Goal: Task Accomplishment & Management: Complete application form

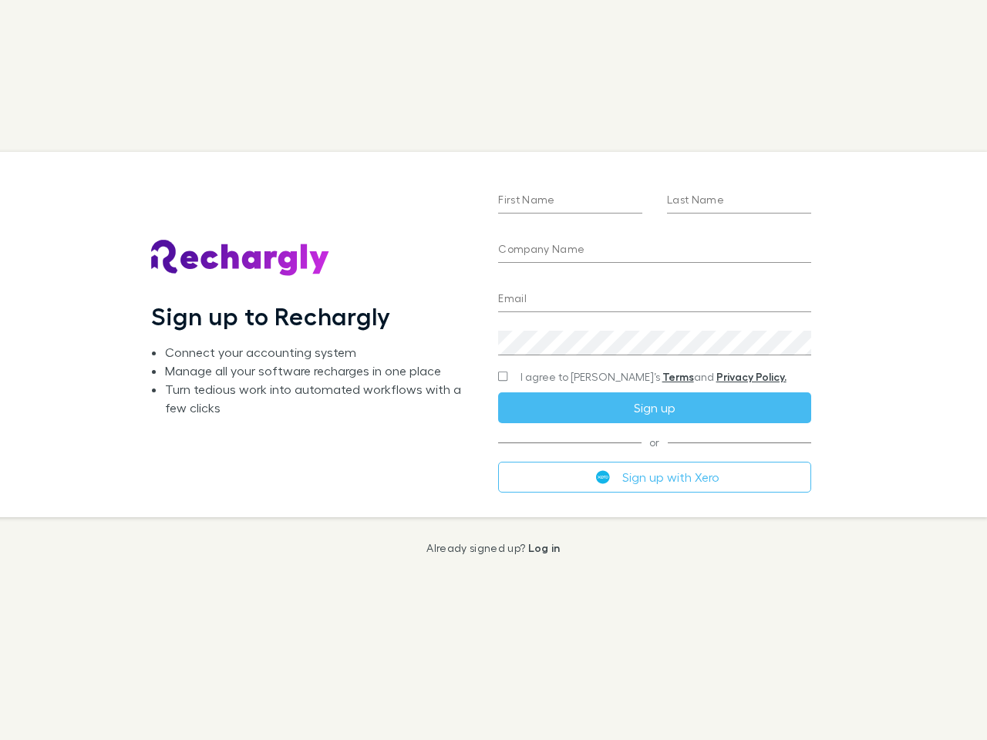
click at [493, 370] on div "First Name Last Name Company Name Email Create a password I agree to Rechargly’…" at bounding box center [654, 334] width 337 height 365
click at [570, 201] on input "First Name" at bounding box center [570, 201] width 144 height 25
click at [738, 201] on input "Last Name" at bounding box center [739, 201] width 144 height 25
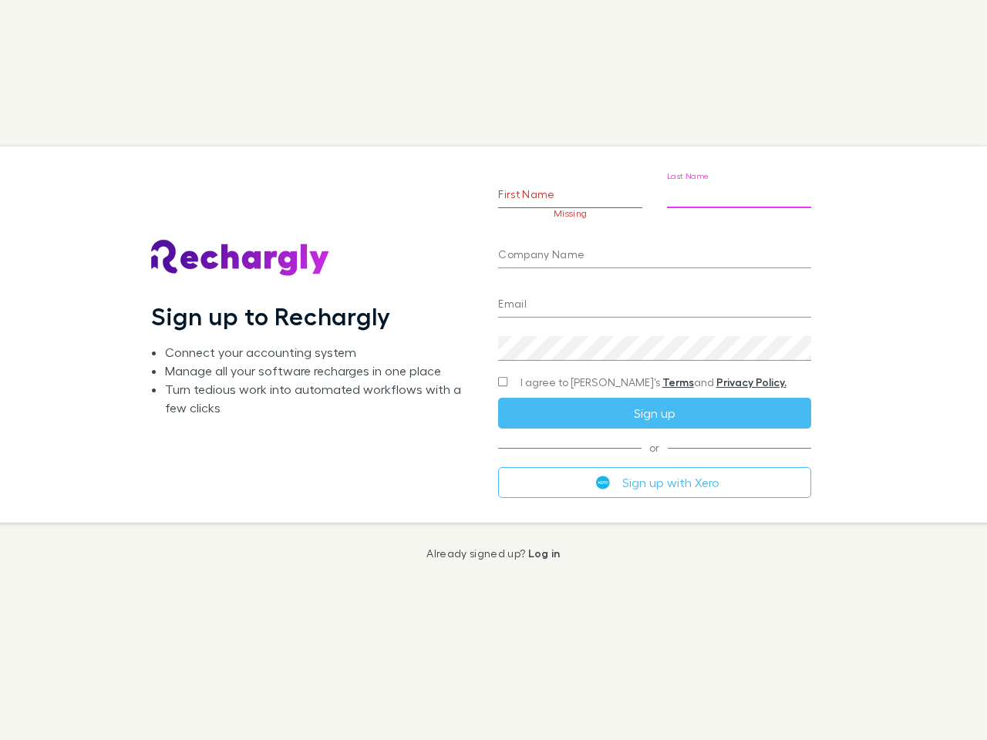
click at [654, 251] on input "Company Name" at bounding box center [654, 256] width 312 height 25
click at [654, 300] on input "Email" at bounding box center [654, 305] width 312 height 25
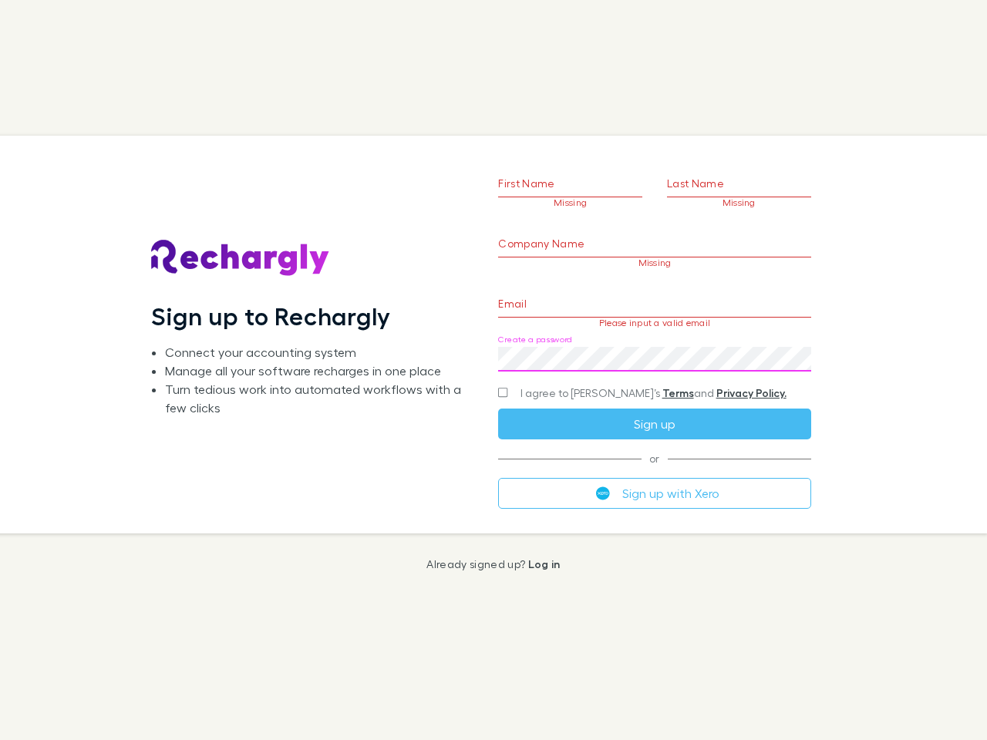
click at [654, 343] on div "Create a password" at bounding box center [654, 353] width 312 height 37
click at [624, 377] on form "First Name Missing Last Name Missing Company Name Missing Email Please input a …" at bounding box center [654, 315] width 312 height 385
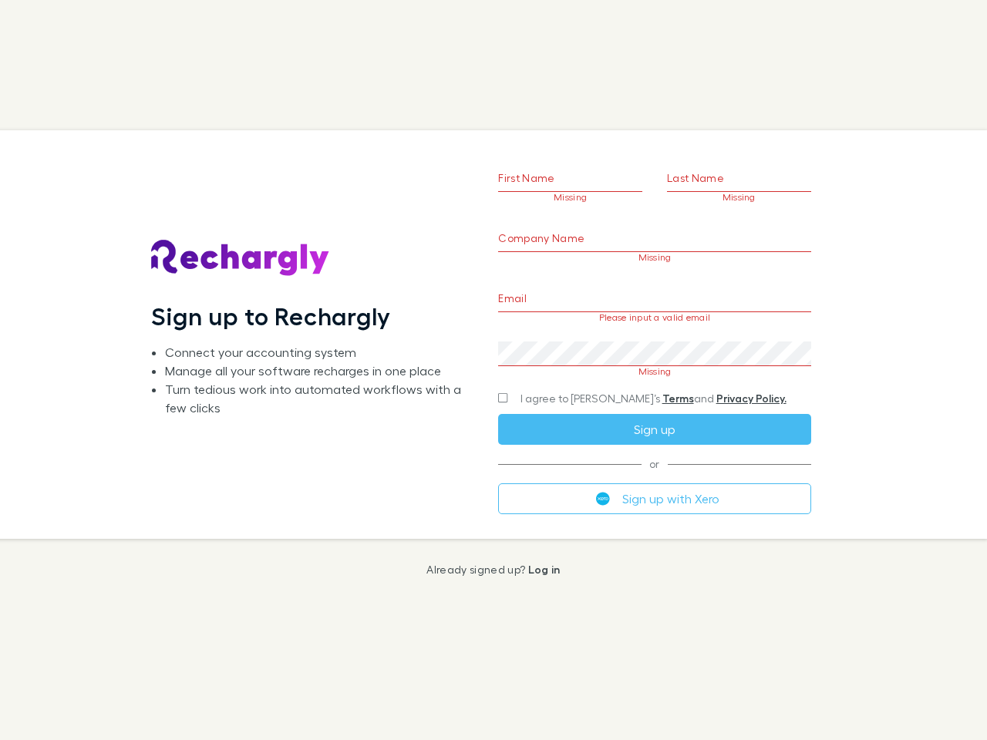
click at [654, 408] on div "I agree to [PERSON_NAME]’s Terms and Privacy Policy." at bounding box center [654, 398] width 312 height 19
click at [654, 477] on form "First Name Missing Last Name Missing Company Name Missing Email Please input a …" at bounding box center [654, 315] width 312 height 395
